Goal: Transaction & Acquisition: Purchase product/service

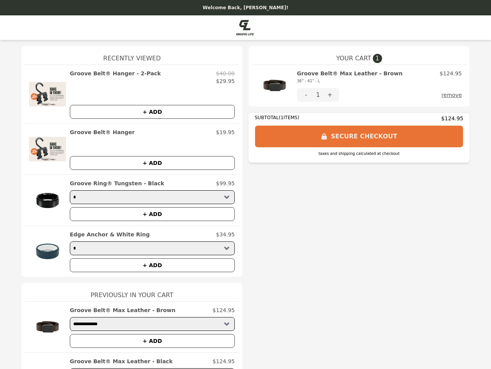
click at [272, 86] on img at bounding box center [274, 85] width 37 height 32
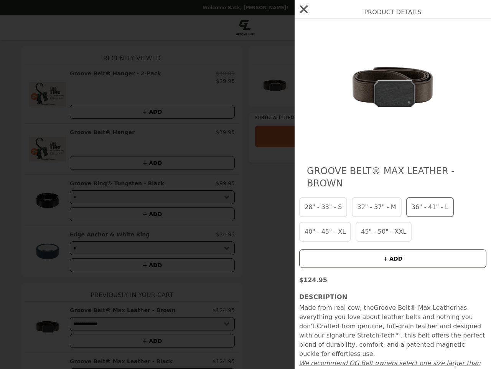
click at [377, 77] on div "Product Details Groove Belt® [PERSON_NAME] - Brown 28" - 33" - S 32" - 37" - M …" at bounding box center [245, 184] width 491 height 369
click at [303, 95] on div at bounding box center [392, 87] width 187 height 123
click at [327, 95] on img at bounding box center [393, 87] width 141 height 123
click at [450, 95] on div "Product Details Groove Belt® [PERSON_NAME] - Brown 28" - 33" - S 32" - 37" - M …" at bounding box center [245, 184] width 491 height 369
click at [45, 94] on div "Product Details Groove Belt® [PERSON_NAME] - Brown 28" - 33" - S 32" - 37" - M …" at bounding box center [245, 184] width 491 height 369
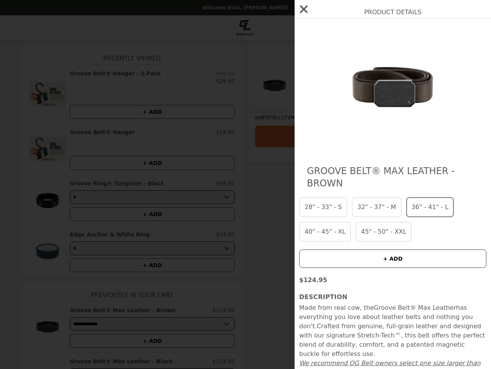
click at [149, 77] on div "$29.95" at bounding box center [152, 81] width 165 height 8
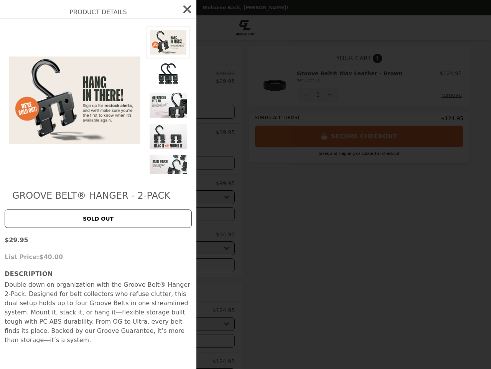
click at [149, 112] on div "Product Details Groove Belt® Hanger - 2-Pack SOLD OUT $29.95 List Price: $40.00…" at bounding box center [245, 184] width 491 height 369
click at [45, 149] on img at bounding box center [75, 99] width 141 height 147
click at [149, 132] on div "Product Details Groove Belt® Hanger - 2-Pack SOLD OUT $29.95 List Price: $40.00…" at bounding box center [245, 184] width 491 height 369
